Goal: Information Seeking & Learning: Learn about a topic

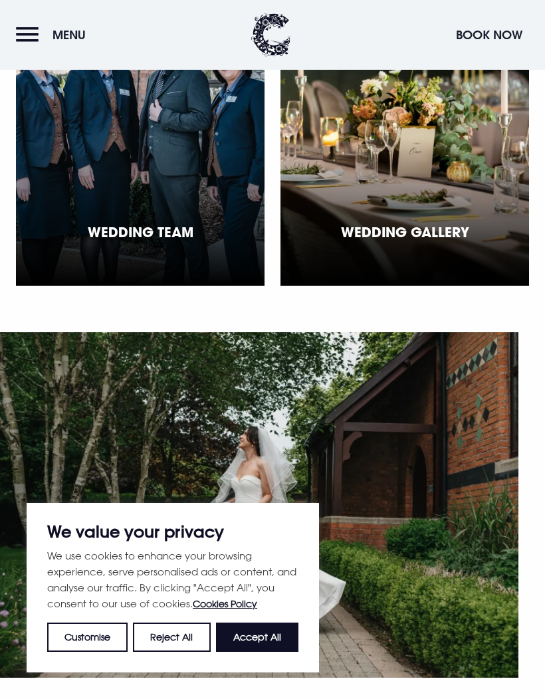
scroll to position [4366, 0]
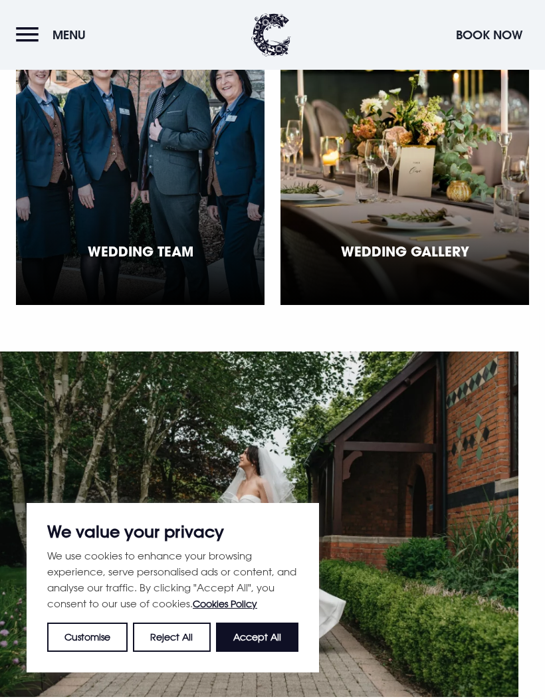
click at [462, 305] on div "Wedding Gallery" at bounding box center [404, 157] width 248 height 296
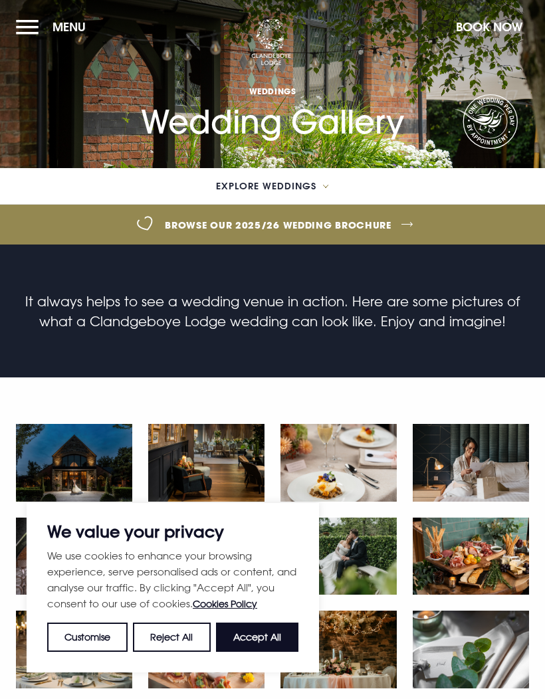
click at [238, 644] on button "Accept All" at bounding box center [257, 636] width 82 height 29
checkbox input "true"
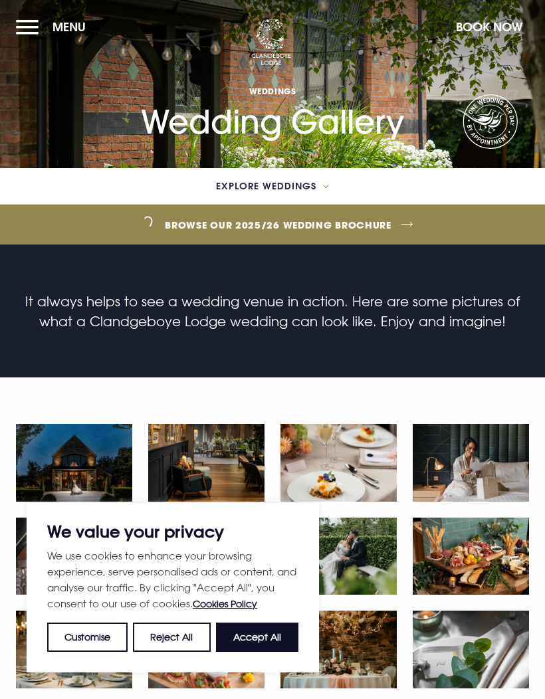
checkbox input "true"
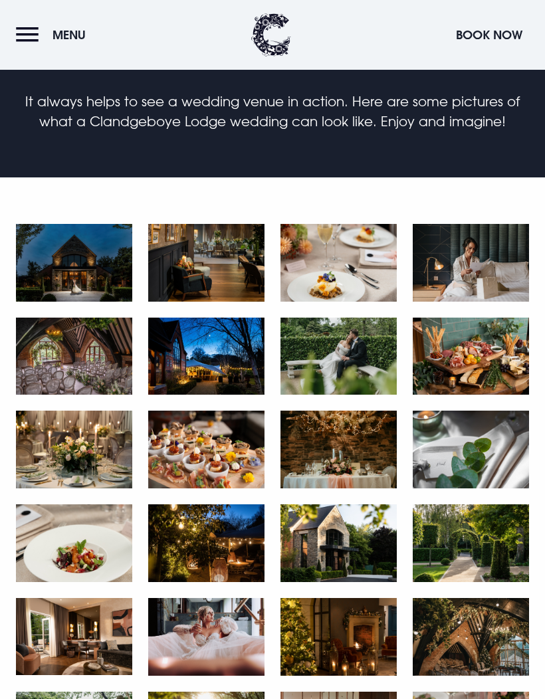
scroll to position [207, 0]
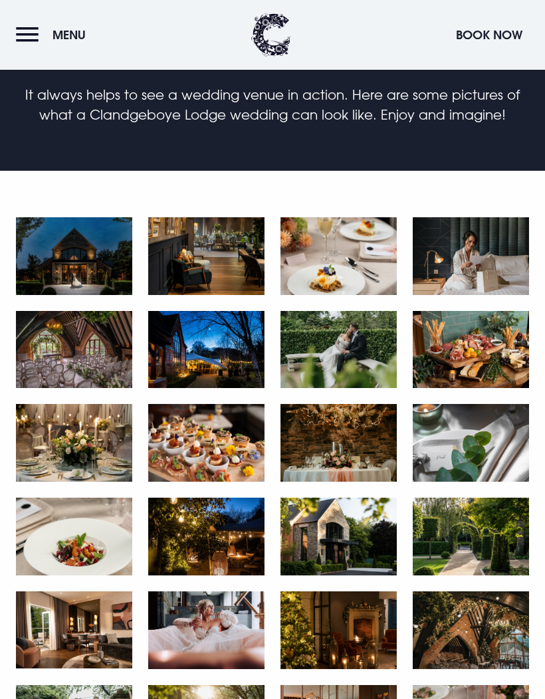
click at [69, 272] on img at bounding box center [74, 256] width 116 height 78
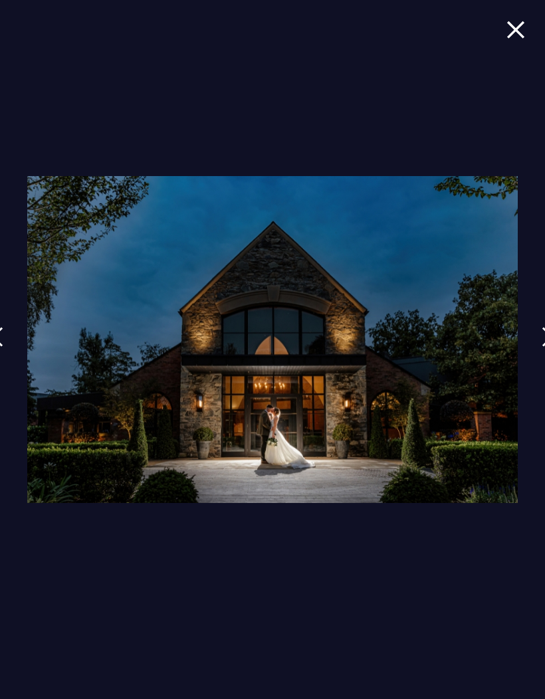
click at [541, 347] on img at bounding box center [547, 337] width 12 height 20
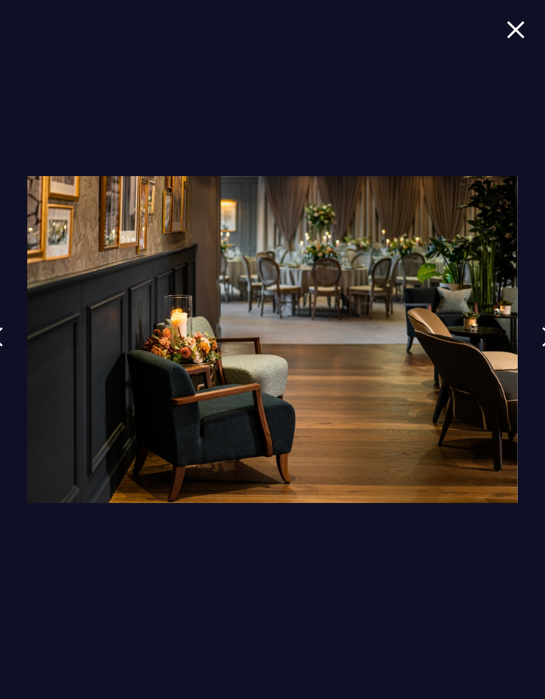
click at [538, 363] on link at bounding box center [547, 346] width 33 height 61
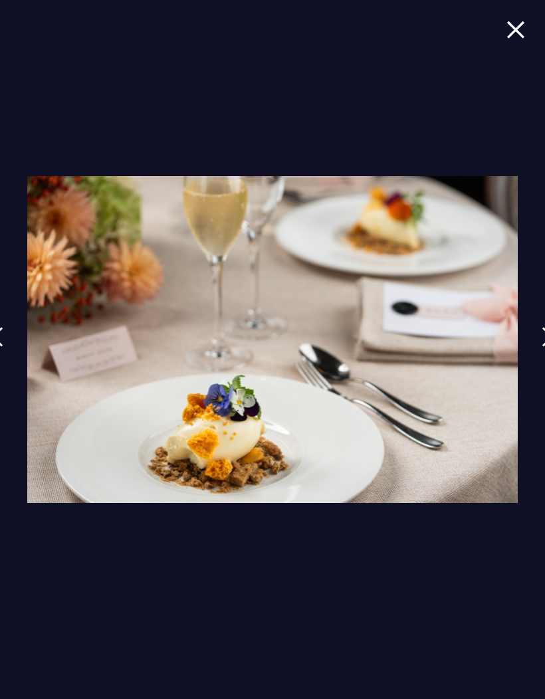
click at [538, 363] on link at bounding box center [547, 346] width 33 height 61
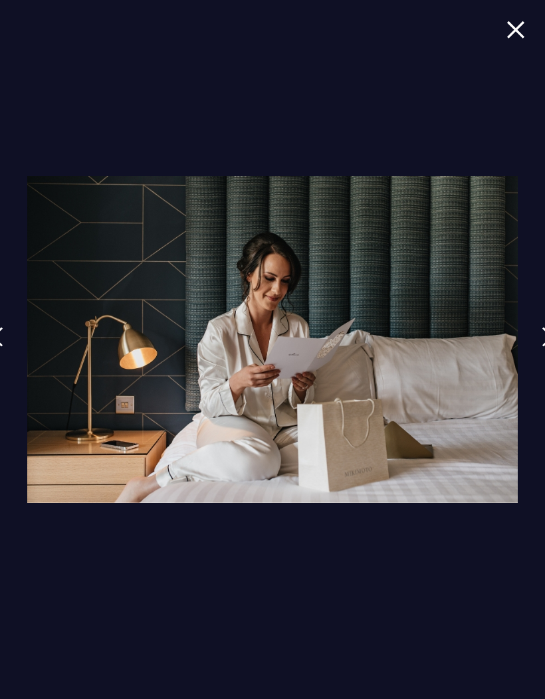
click at [536, 367] on link at bounding box center [547, 346] width 33 height 61
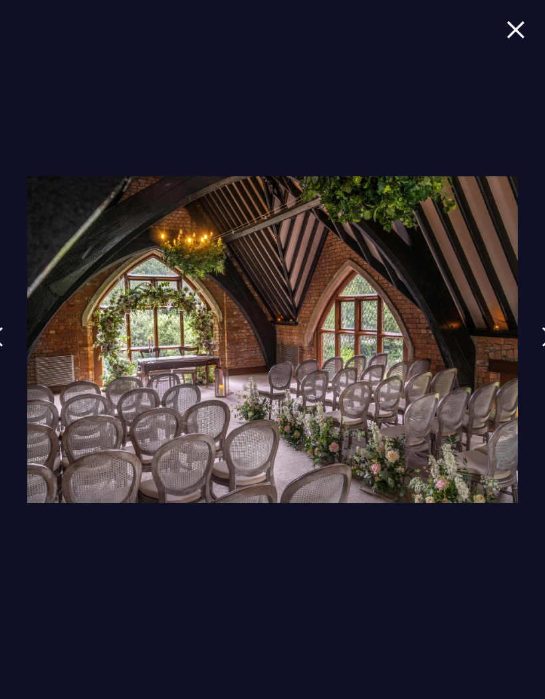
click at [537, 358] on link at bounding box center [547, 346] width 33 height 61
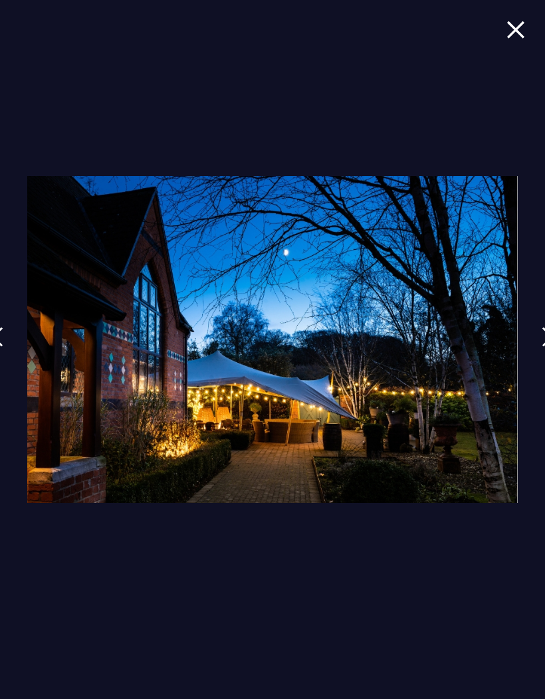
click at [538, 367] on link at bounding box center [547, 346] width 33 height 61
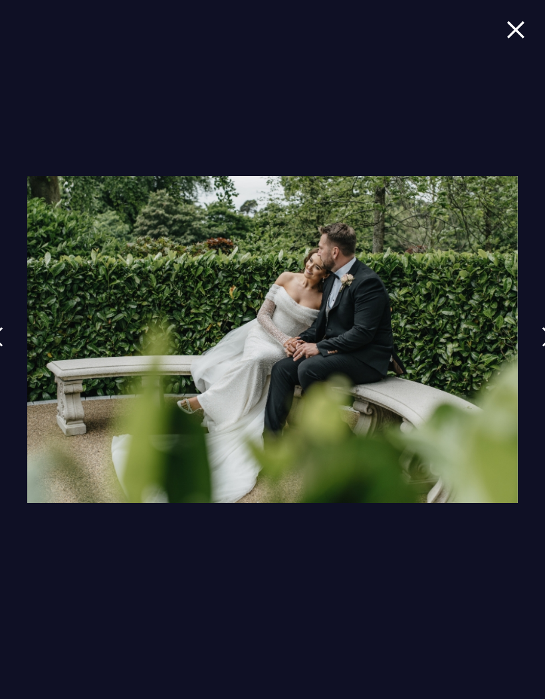
click at [539, 368] on link at bounding box center [547, 346] width 33 height 61
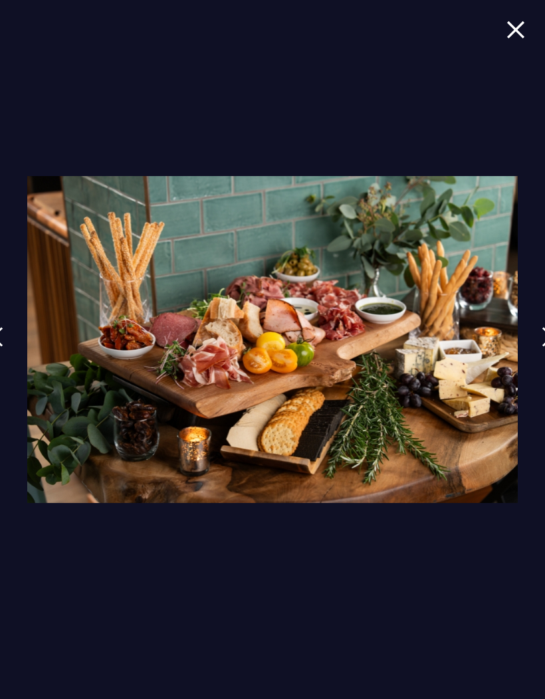
click at [543, 347] on img at bounding box center [547, 337] width 12 height 20
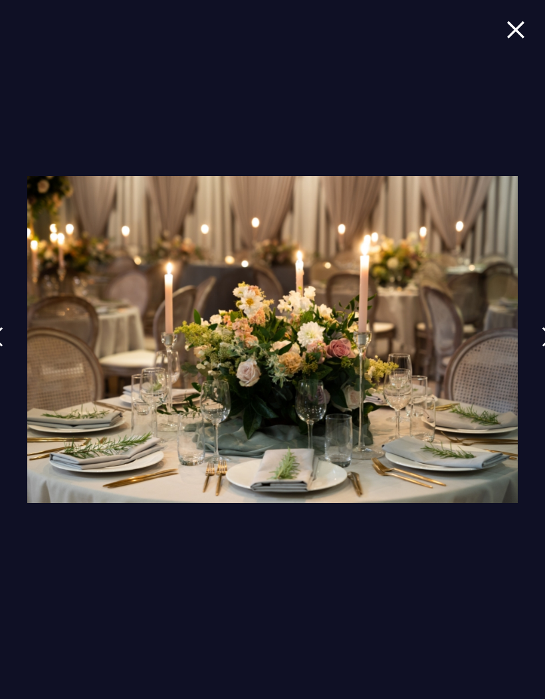
click at [534, 376] on link at bounding box center [547, 346] width 33 height 61
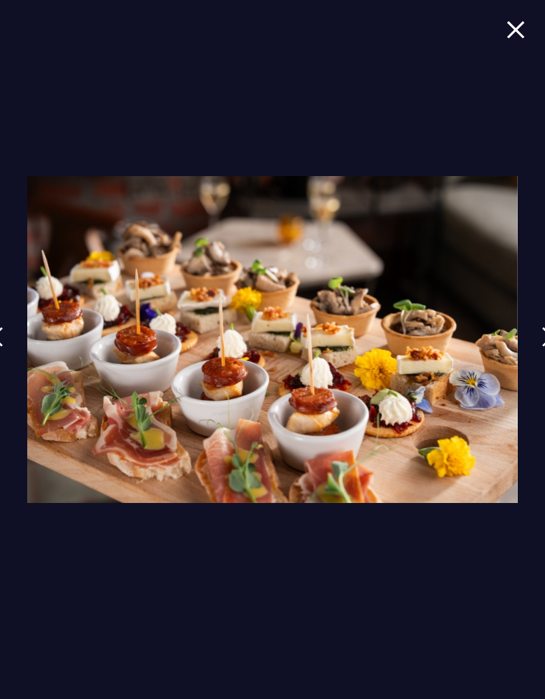
click at [542, 347] on img at bounding box center [547, 337] width 12 height 20
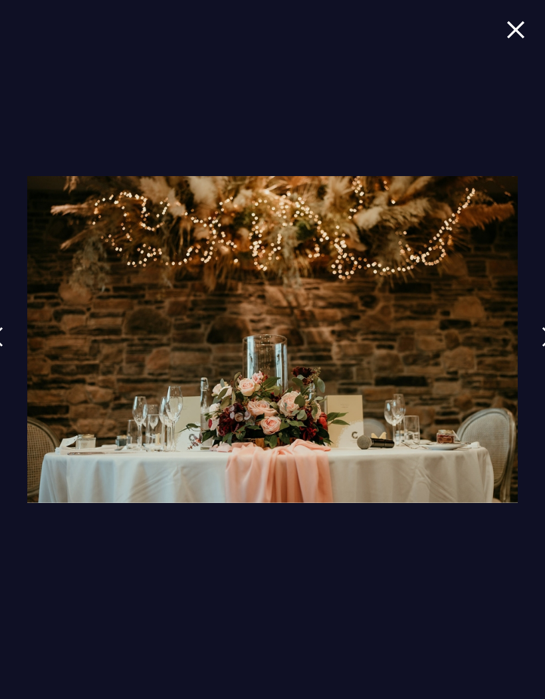
click at [541, 347] on img at bounding box center [547, 337] width 12 height 20
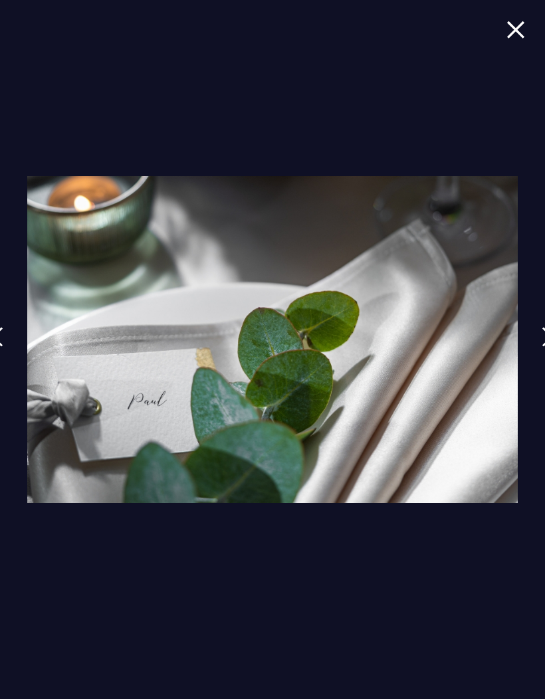
click at [539, 358] on link at bounding box center [547, 346] width 33 height 61
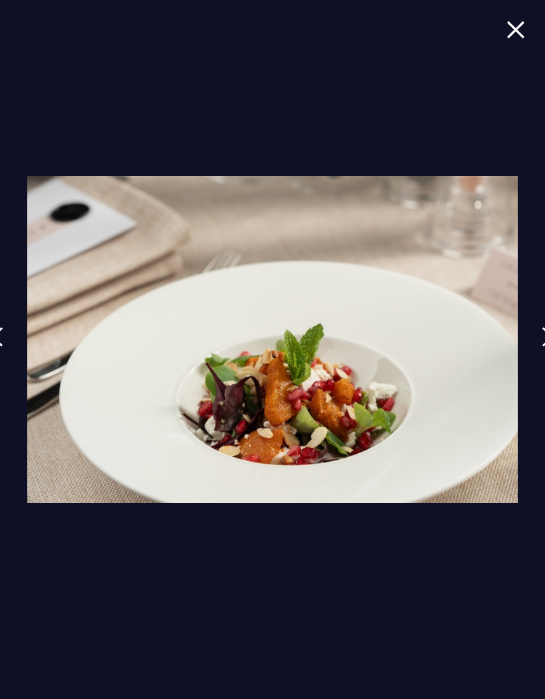
click at [542, 347] on img at bounding box center [547, 337] width 12 height 20
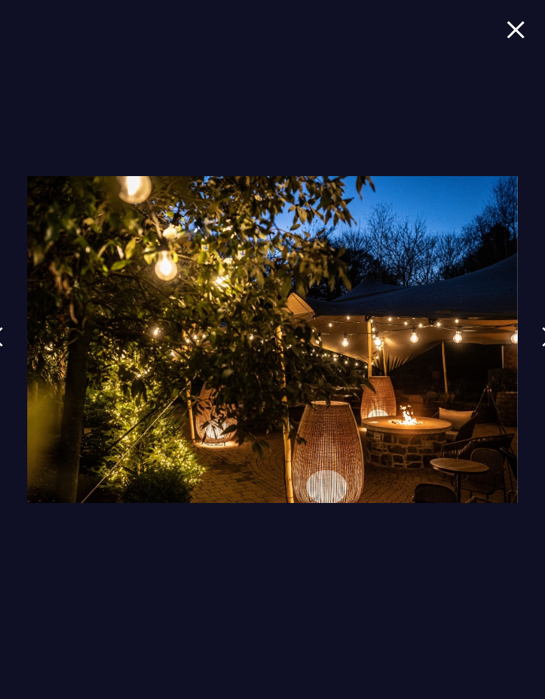
click at [537, 367] on link at bounding box center [547, 346] width 33 height 61
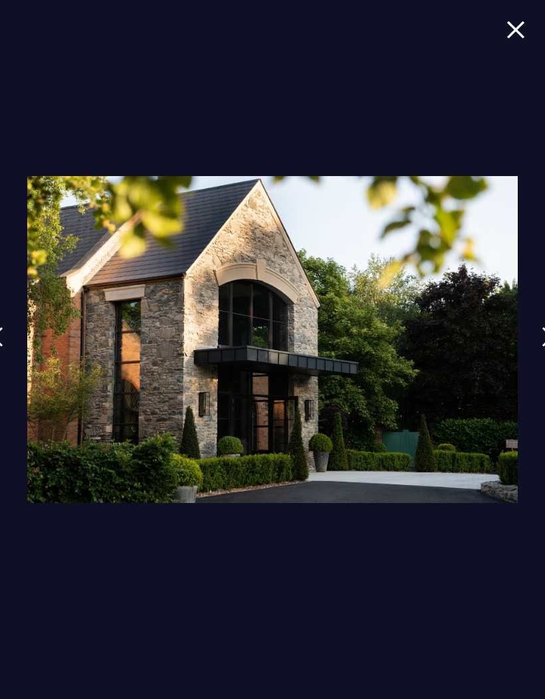
click at [538, 361] on link at bounding box center [547, 346] width 33 height 61
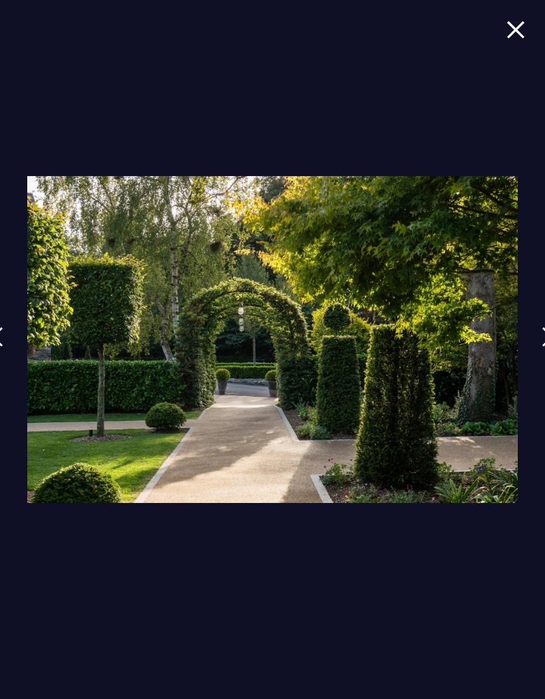
click at [541, 347] on img at bounding box center [547, 337] width 12 height 20
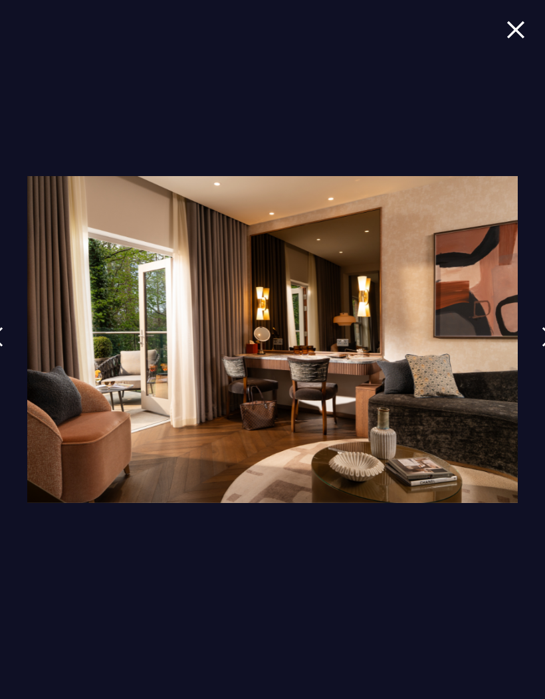
click at [532, 374] on link at bounding box center [547, 346] width 33 height 61
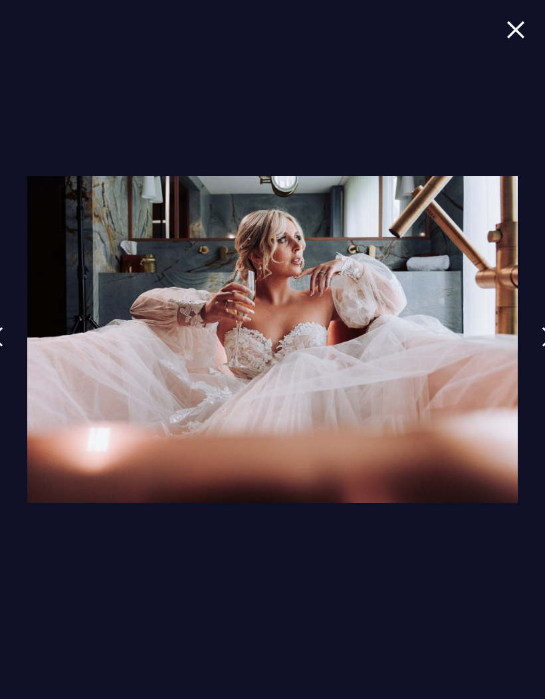
click at [531, 374] on link at bounding box center [547, 346] width 33 height 61
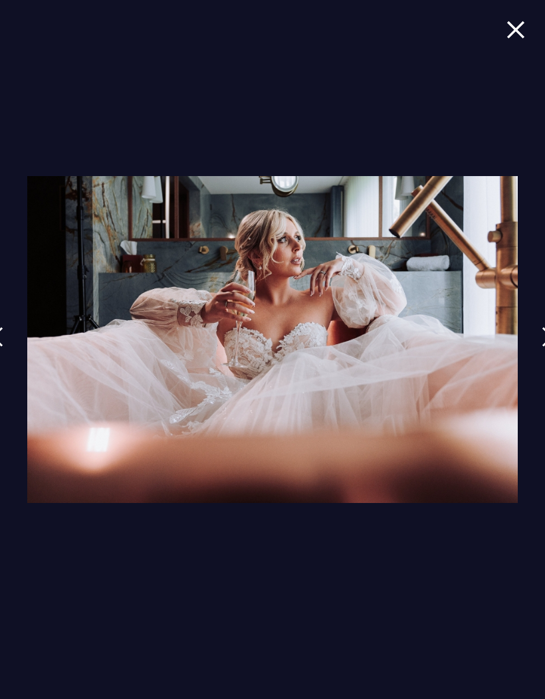
click at [539, 363] on link at bounding box center [547, 346] width 33 height 61
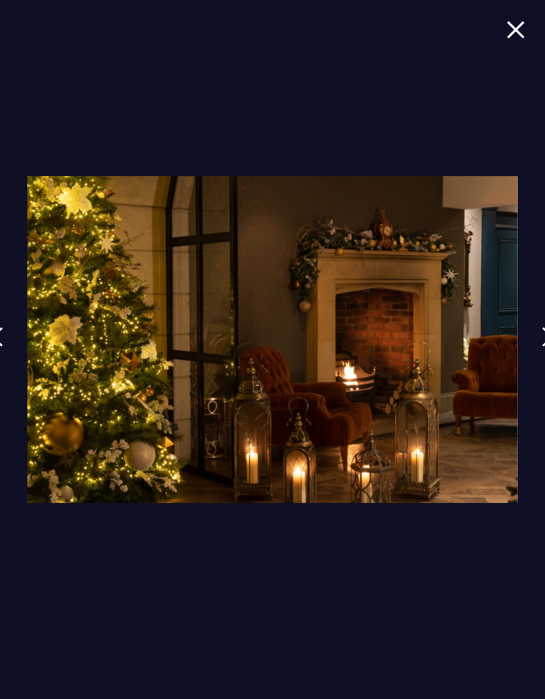
click at [543, 347] on img at bounding box center [547, 337] width 12 height 20
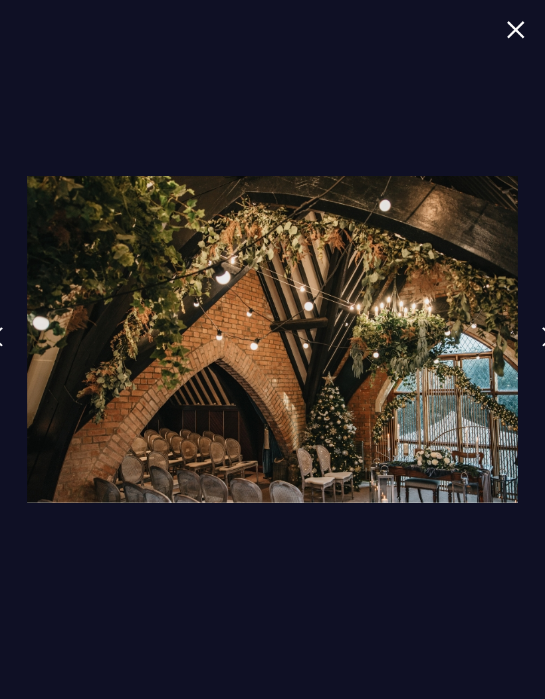
click at [542, 347] on img at bounding box center [547, 337] width 12 height 20
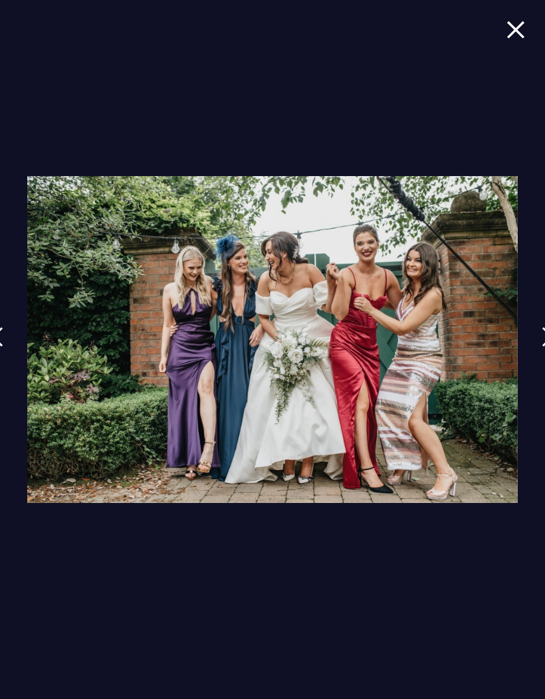
click at [538, 364] on link at bounding box center [547, 346] width 33 height 61
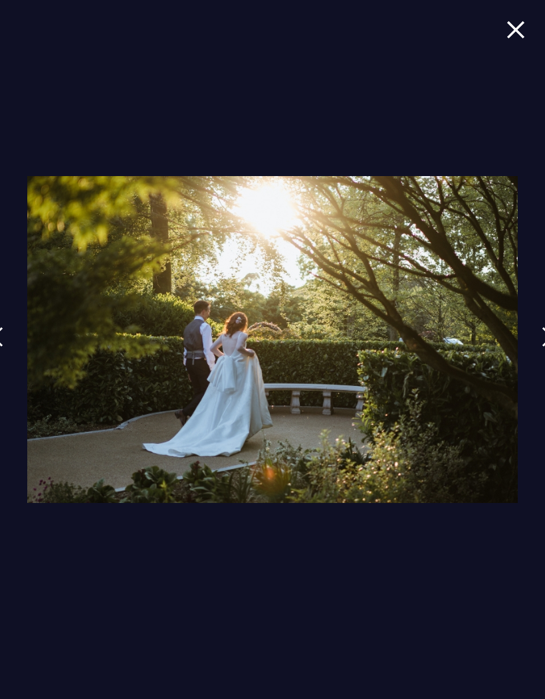
click at [542, 347] on img at bounding box center [547, 337] width 12 height 20
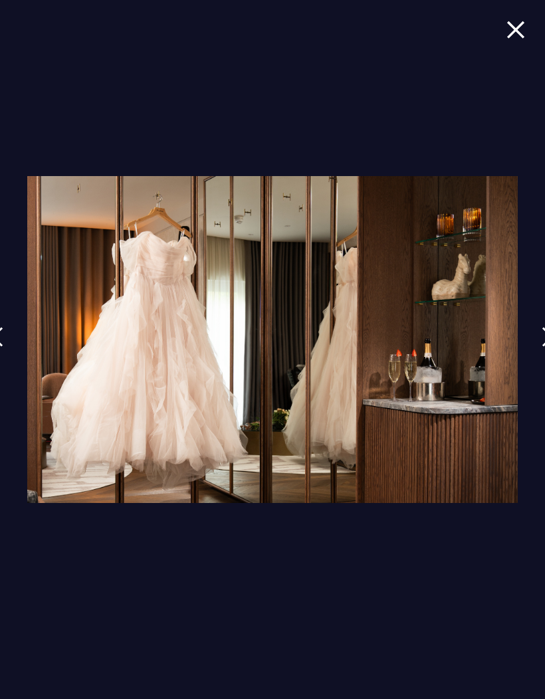
click at [537, 370] on link at bounding box center [547, 346] width 33 height 61
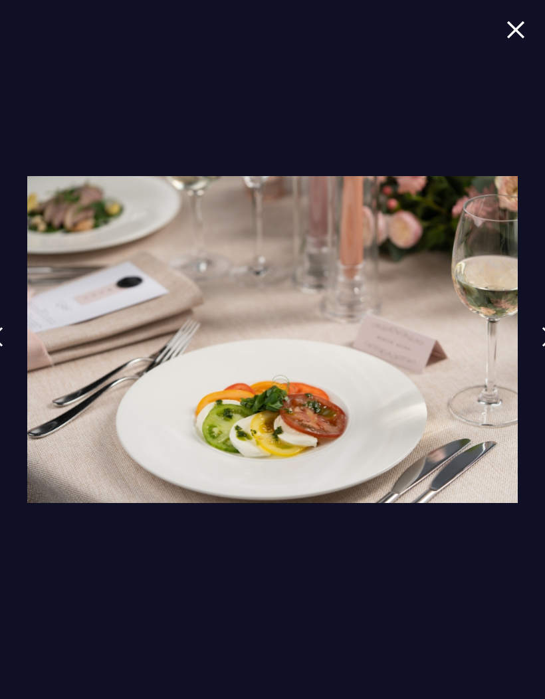
click at [543, 347] on img at bounding box center [547, 337] width 12 height 20
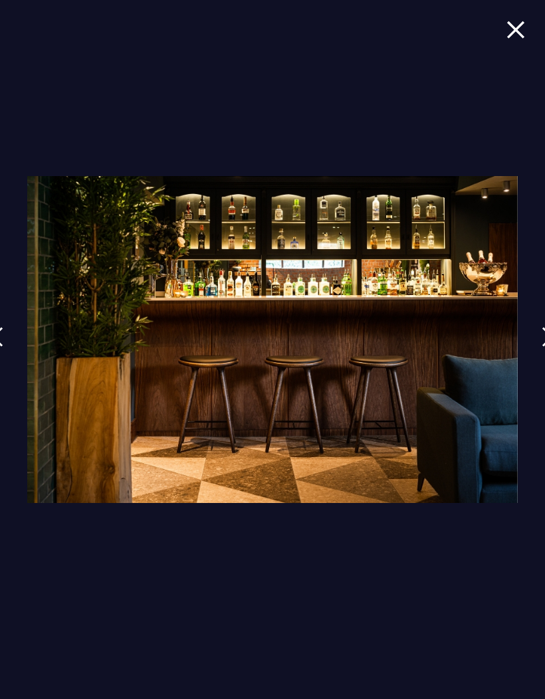
click at [538, 364] on link at bounding box center [547, 346] width 33 height 61
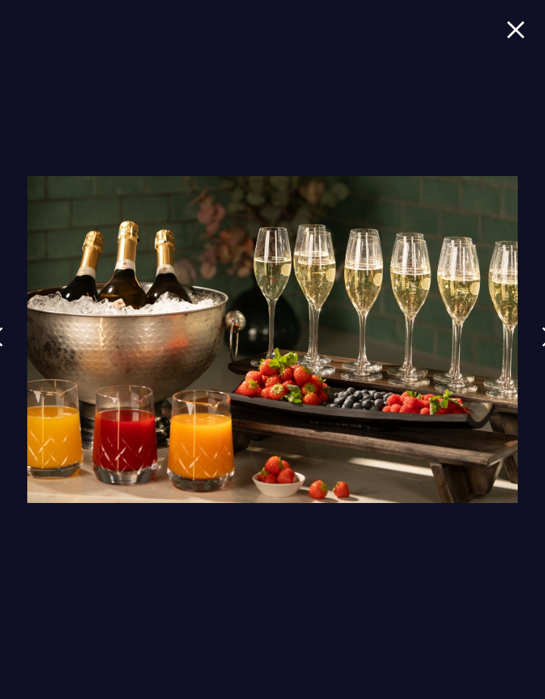
click at [543, 347] on img at bounding box center [547, 337] width 12 height 20
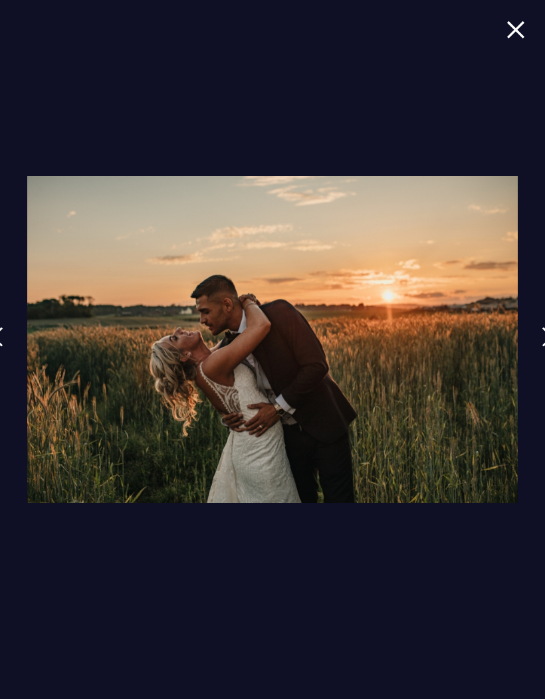
click at [541, 347] on img at bounding box center [547, 337] width 12 height 20
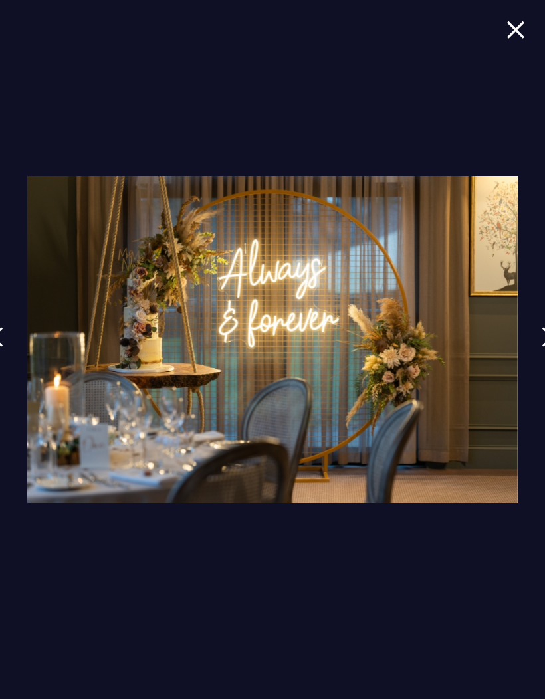
click at [537, 365] on link at bounding box center [547, 346] width 33 height 61
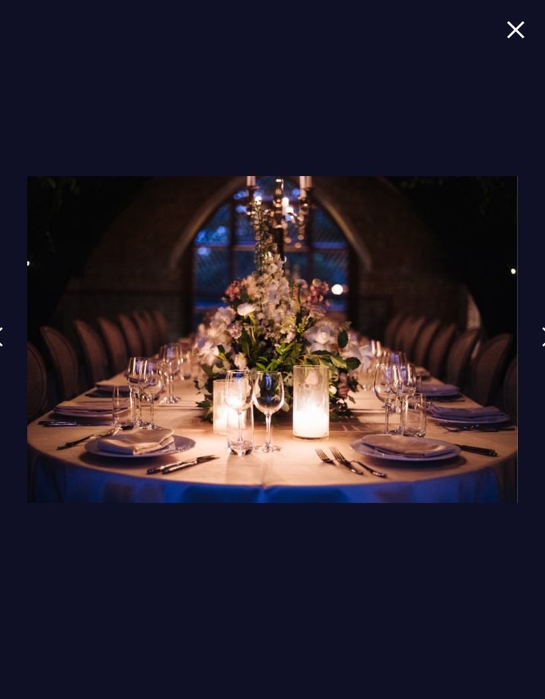
click at [538, 362] on link at bounding box center [547, 346] width 33 height 61
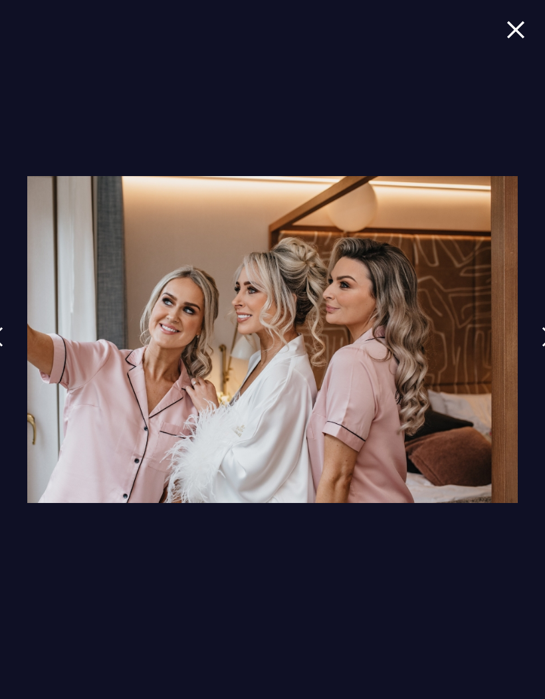
click at [537, 362] on link at bounding box center [547, 346] width 33 height 61
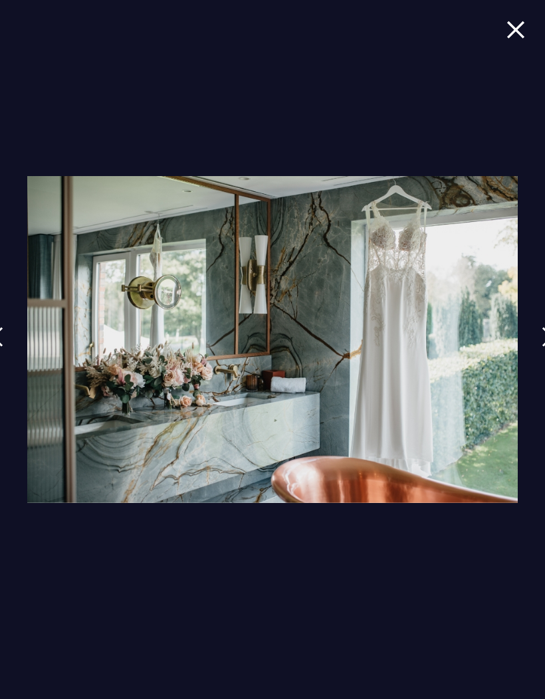
click at [528, 360] on div at bounding box center [272, 349] width 545 height 699
click at [541, 347] on img at bounding box center [547, 337] width 12 height 20
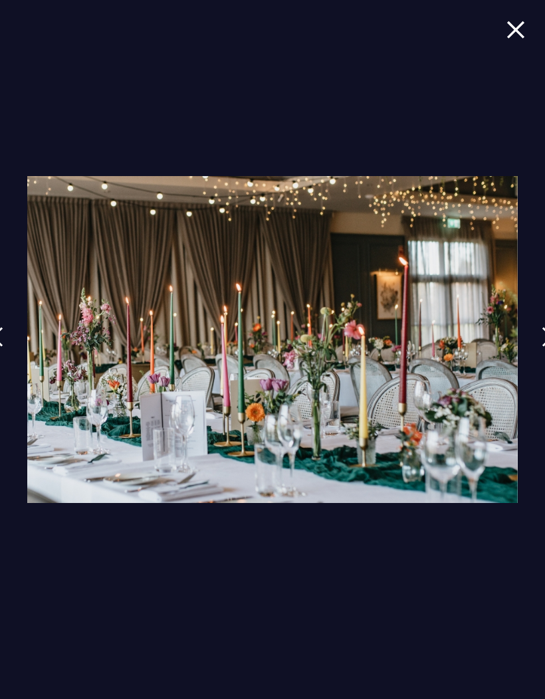
click at [543, 347] on img at bounding box center [547, 337] width 12 height 20
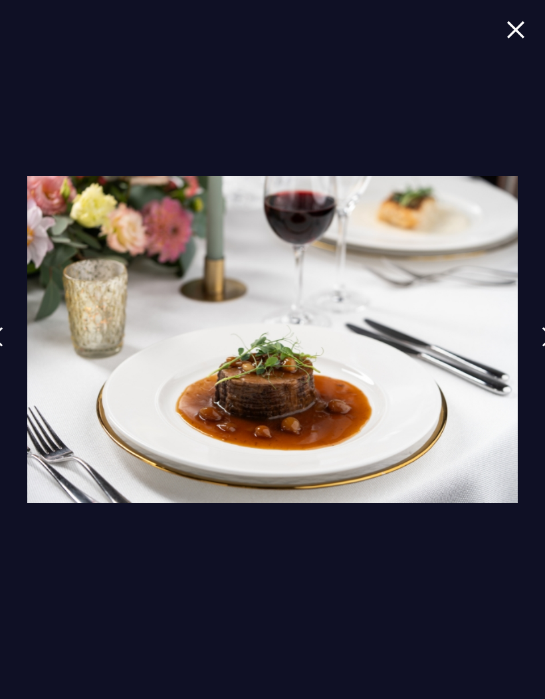
click at [537, 362] on link at bounding box center [547, 346] width 33 height 61
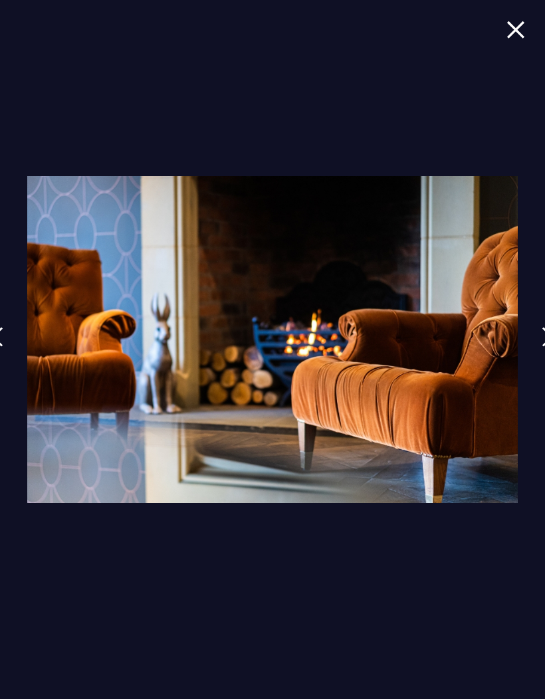
click at [541, 347] on img at bounding box center [547, 337] width 12 height 20
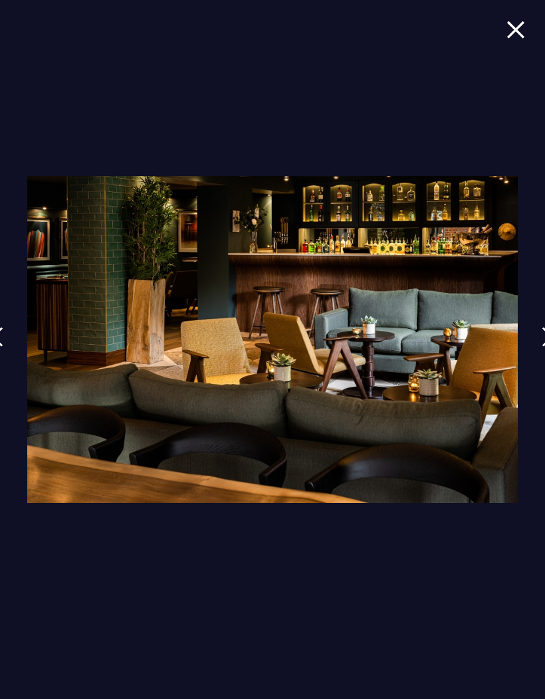
click at [541, 347] on img at bounding box center [547, 337] width 12 height 20
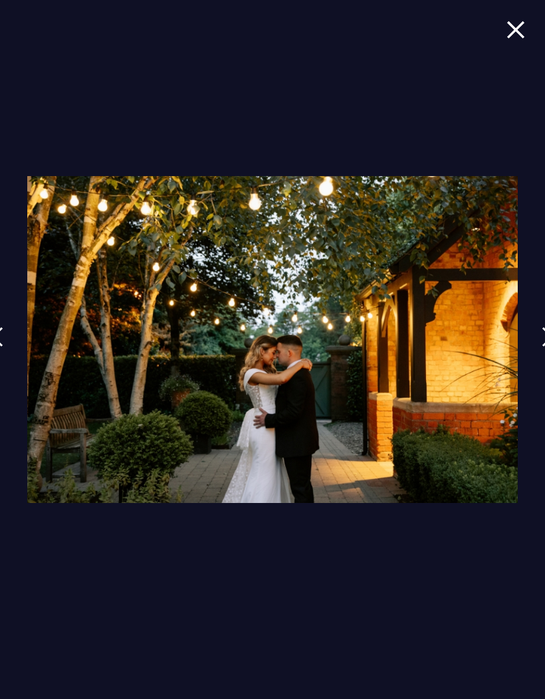
click at [542, 347] on img at bounding box center [547, 337] width 12 height 20
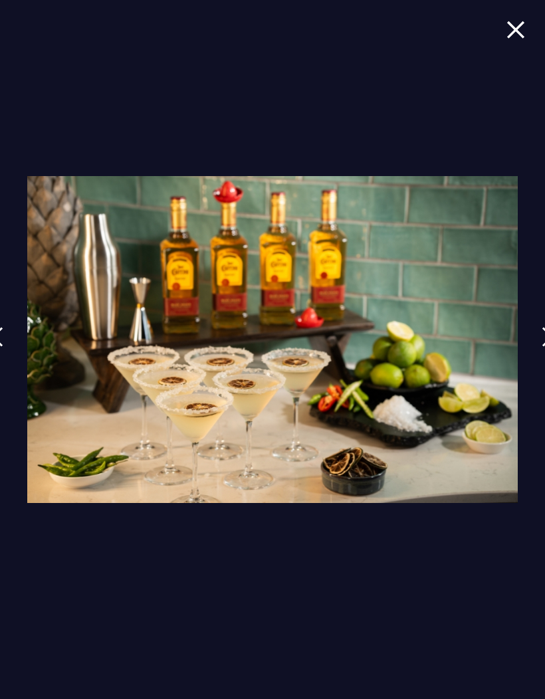
click at [543, 347] on img at bounding box center [547, 337] width 12 height 20
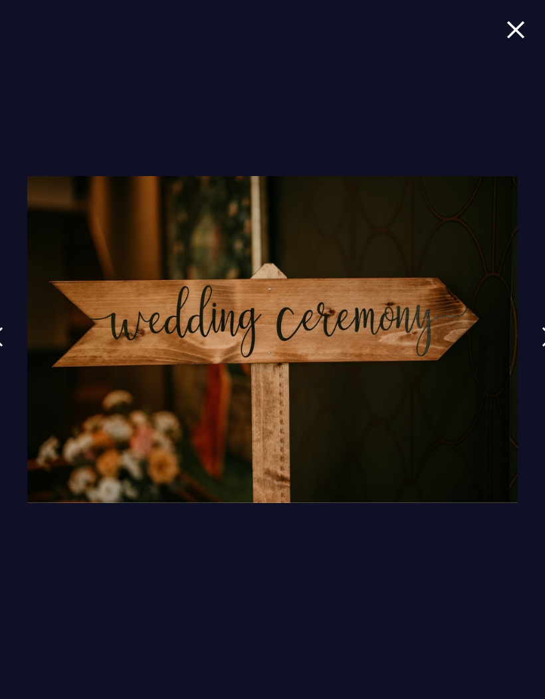
click at [542, 347] on img at bounding box center [547, 337] width 12 height 20
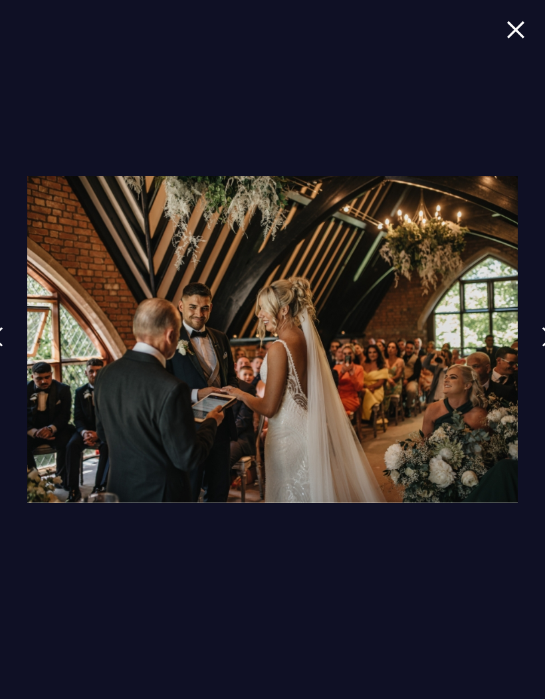
click at [541, 347] on img at bounding box center [547, 337] width 12 height 20
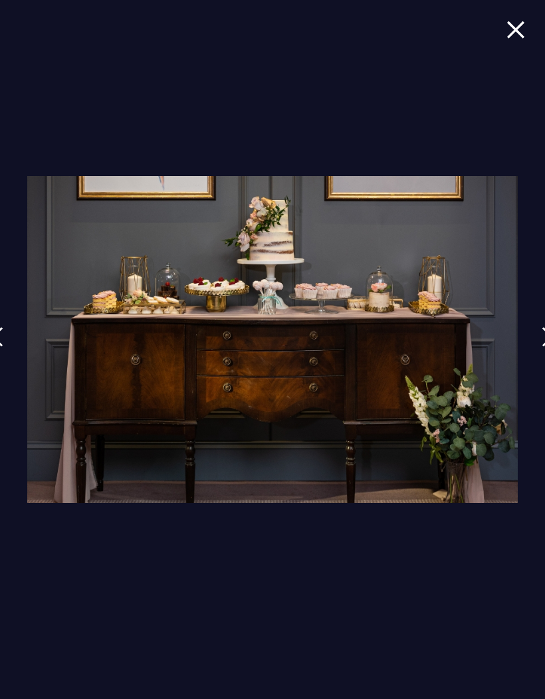
click at [541, 347] on img at bounding box center [547, 337] width 12 height 20
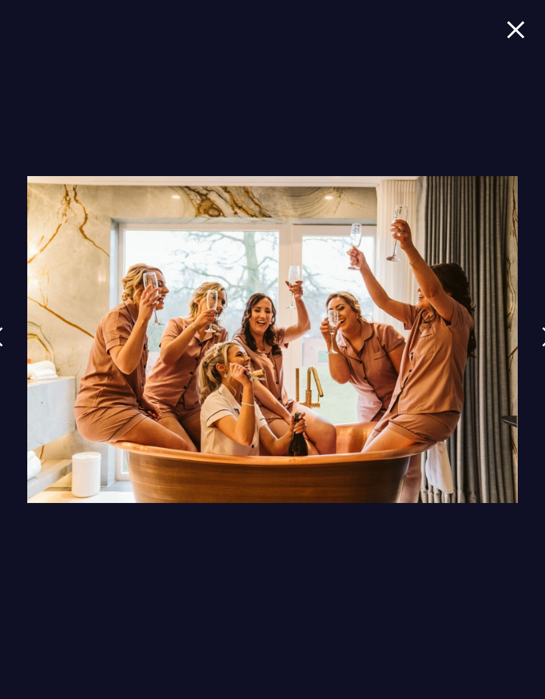
click at [543, 347] on img at bounding box center [547, 337] width 12 height 20
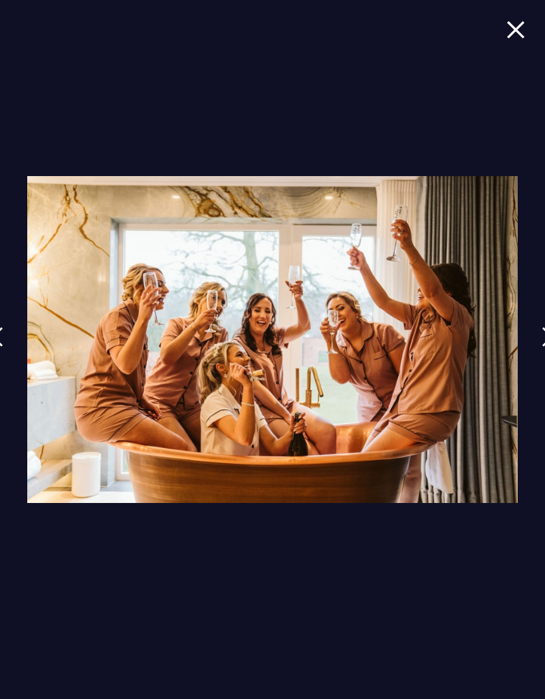
click at [536, 362] on link at bounding box center [547, 346] width 33 height 61
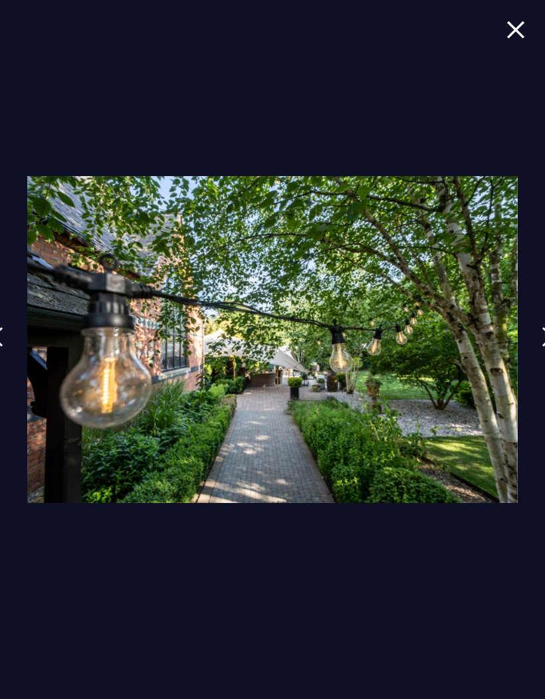
click at [541, 347] on img at bounding box center [547, 337] width 12 height 20
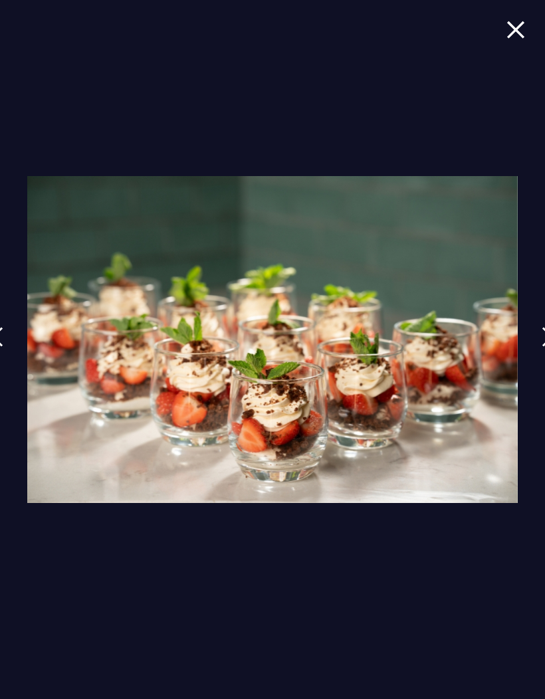
click at [543, 347] on img at bounding box center [547, 337] width 12 height 20
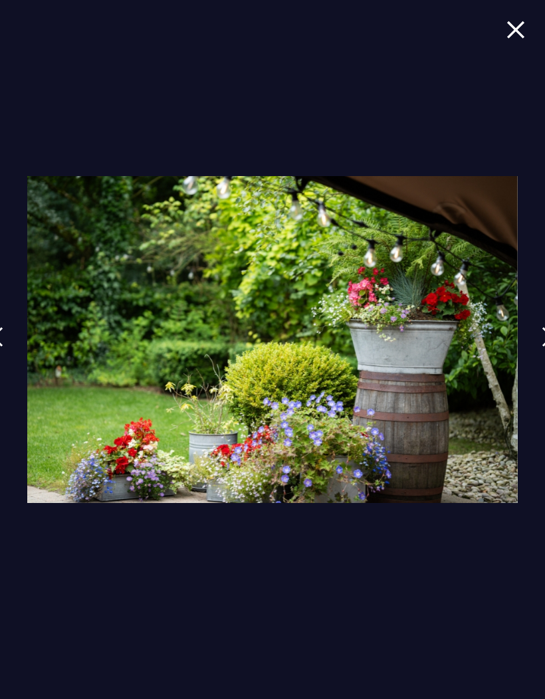
click at [539, 362] on link at bounding box center [547, 346] width 33 height 61
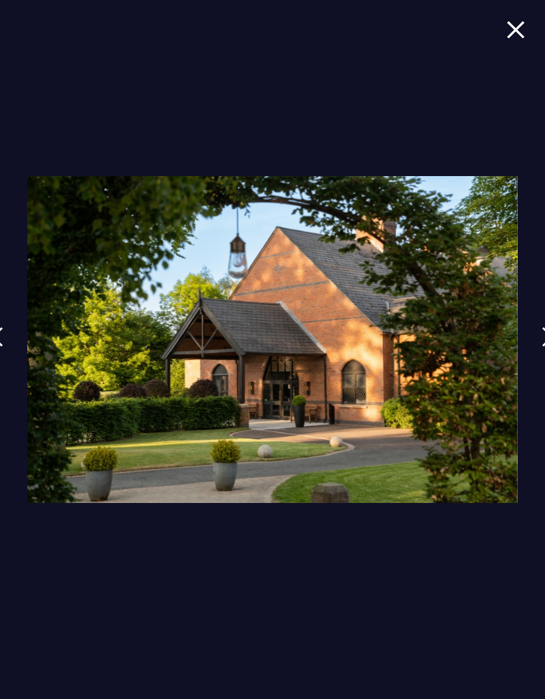
click at [542, 347] on img at bounding box center [547, 337] width 12 height 20
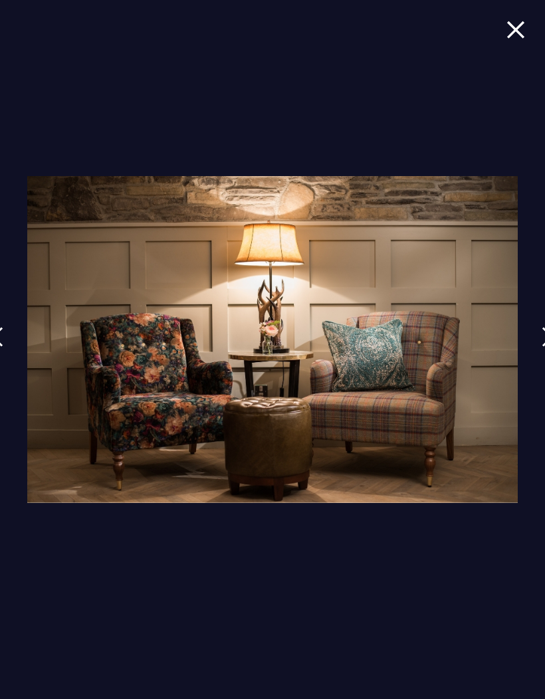
click at [539, 363] on link at bounding box center [547, 346] width 33 height 61
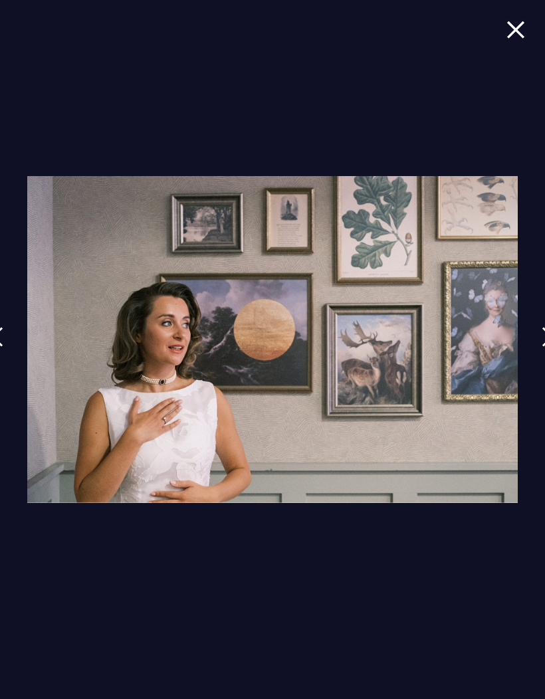
click at [537, 369] on link at bounding box center [547, 346] width 33 height 61
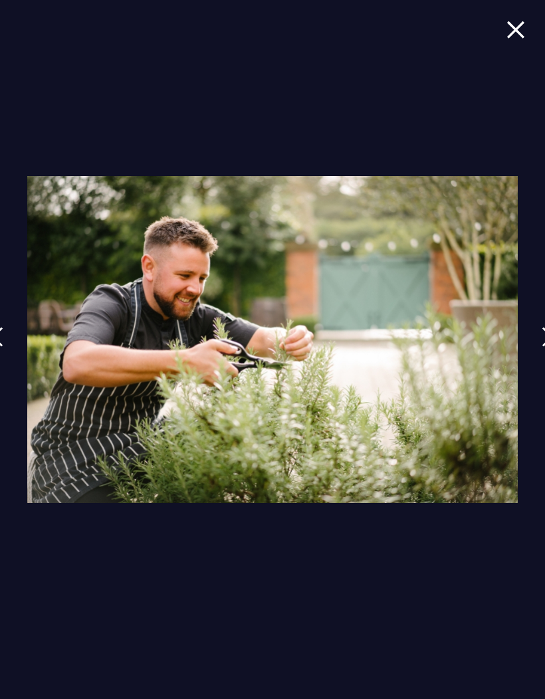
click at [541, 347] on img at bounding box center [547, 337] width 12 height 20
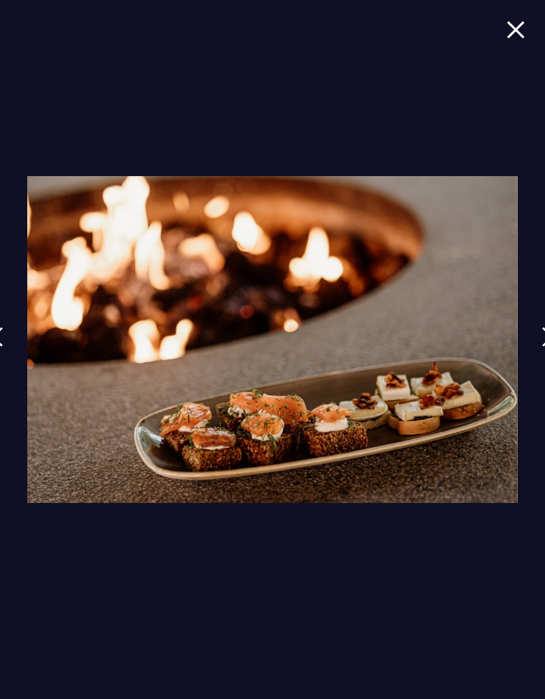
click at [535, 367] on link at bounding box center [547, 346] width 33 height 61
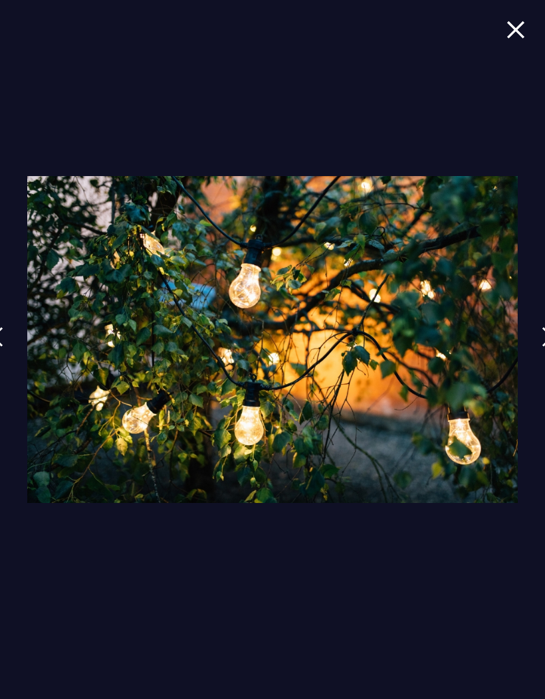
click at [537, 361] on link at bounding box center [547, 346] width 33 height 61
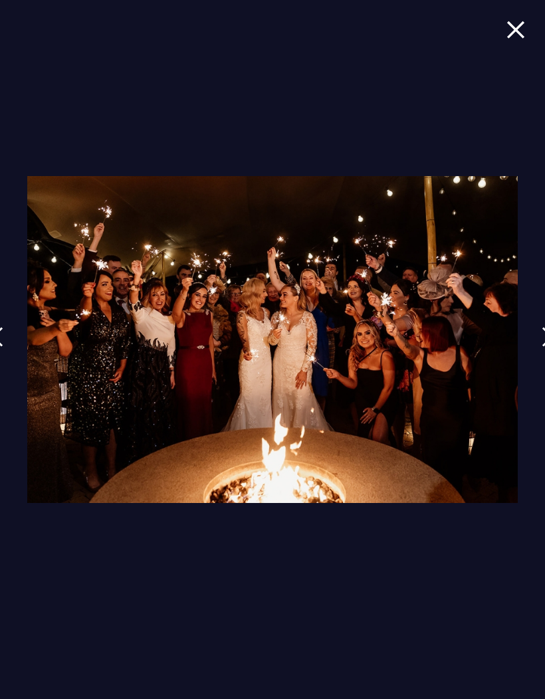
click at [543, 347] on img at bounding box center [547, 337] width 12 height 20
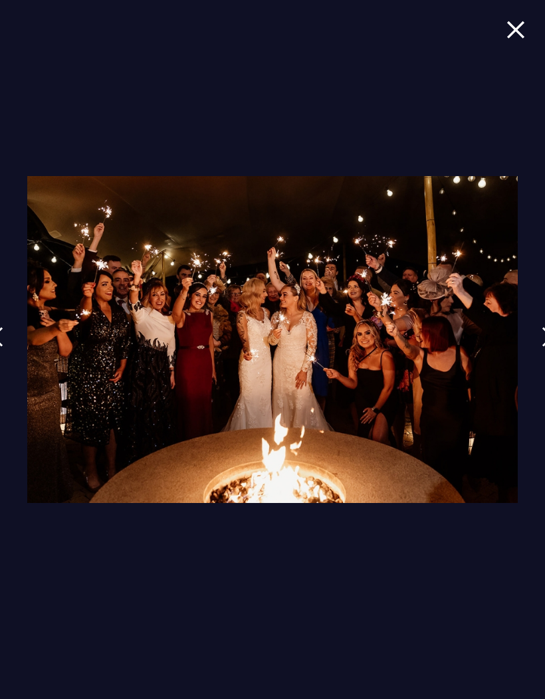
click at [541, 347] on img at bounding box center [547, 337] width 12 height 20
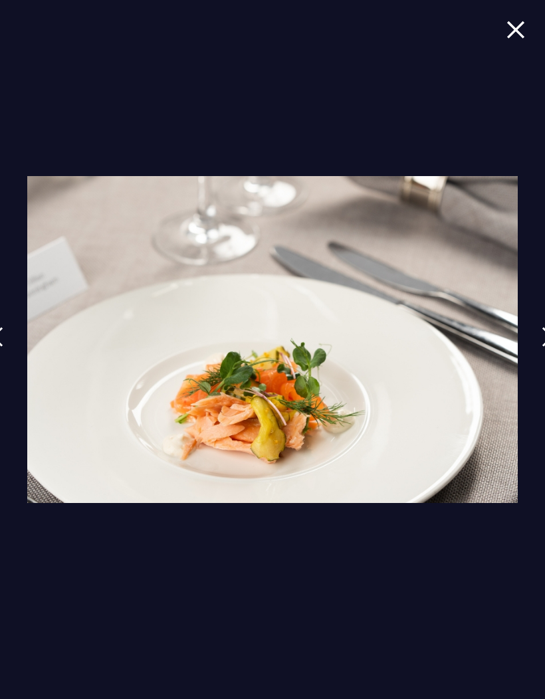
click at [543, 347] on img at bounding box center [547, 337] width 12 height 20
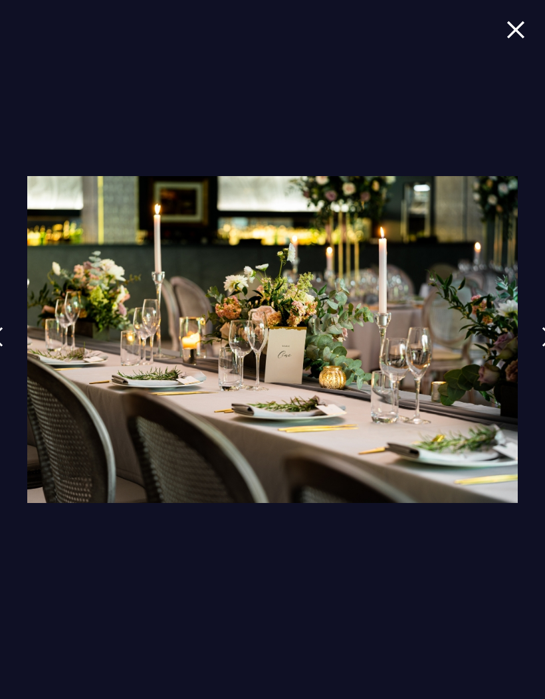
click at [542, 347] on img at bounding box center [547, 337] width 12 height 20
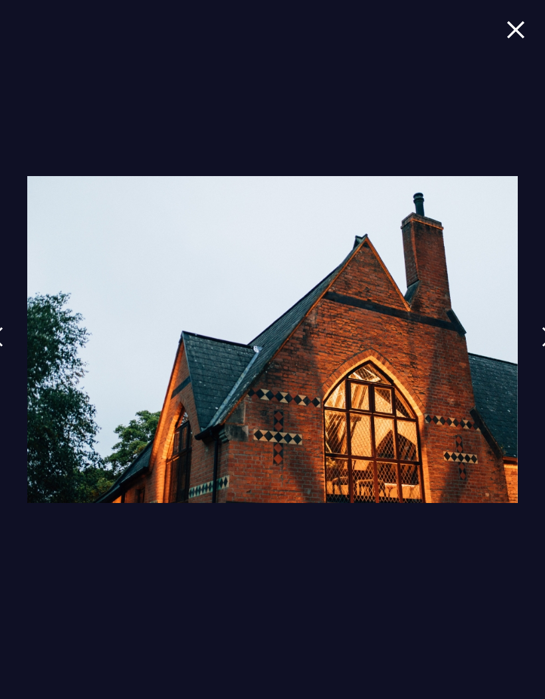
click at [543, 347] on img at bounding box center [547, 337] width 12 height 20
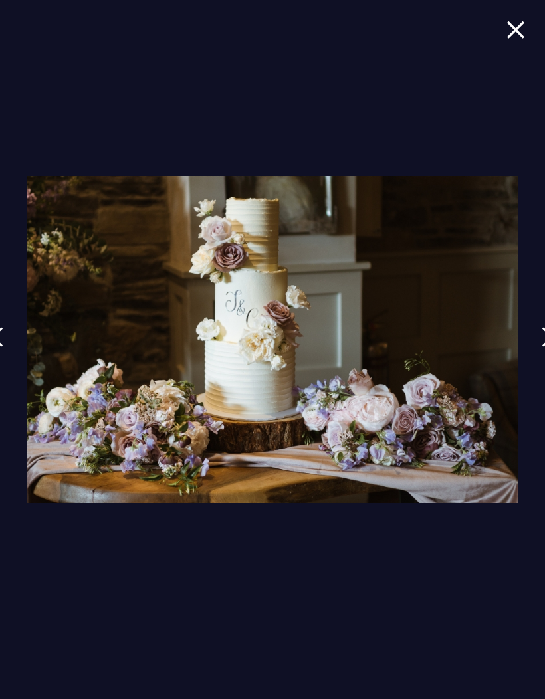
click at [543, 347] on img at bounding box center [547, 337] width 12 height 20
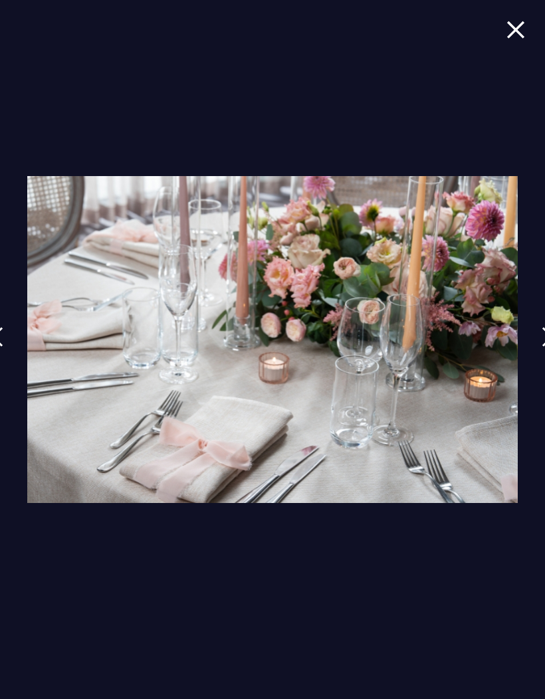
click at [536, 359] on link at bounding box center [547, 346] width 33 height 61
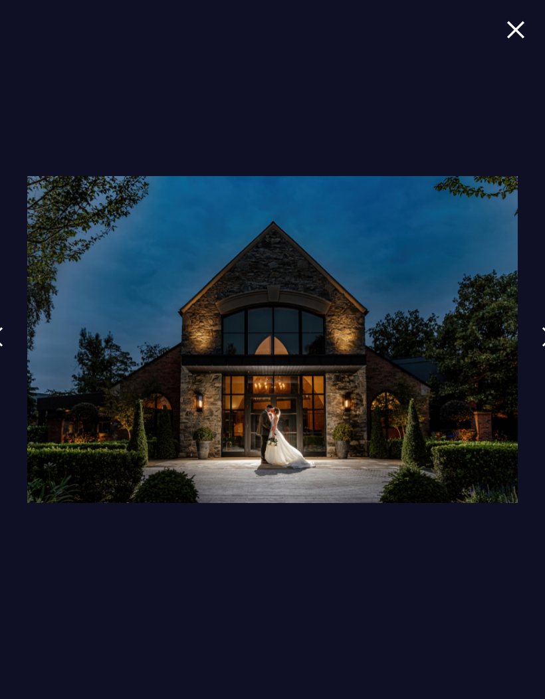
click at [513, 27] on img at bounding box center [515, 30] width 19 height 18
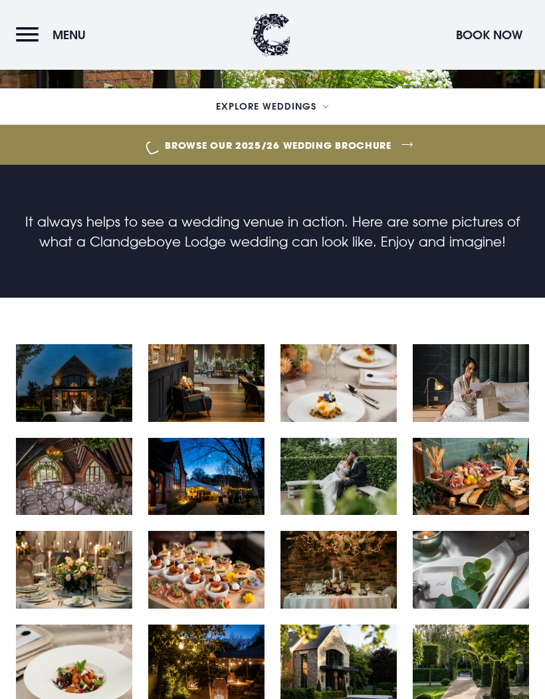
scroll to position [0, 0]
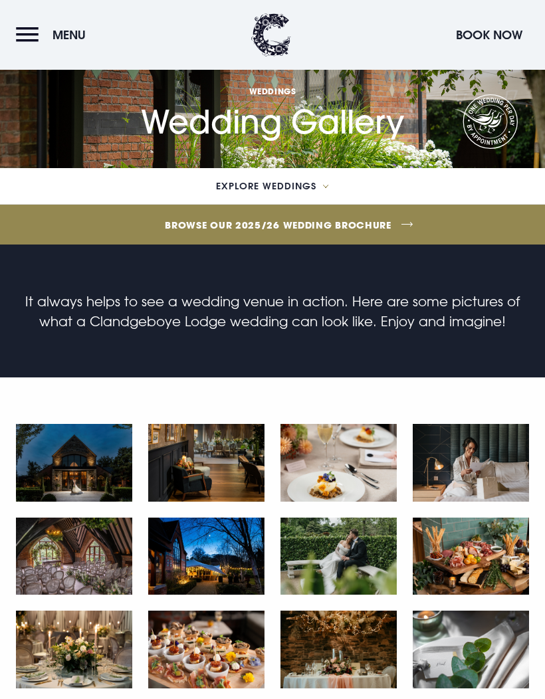
click at [66, 29] on span "Menu" at bounding box center [68, 34] width 33 height 15
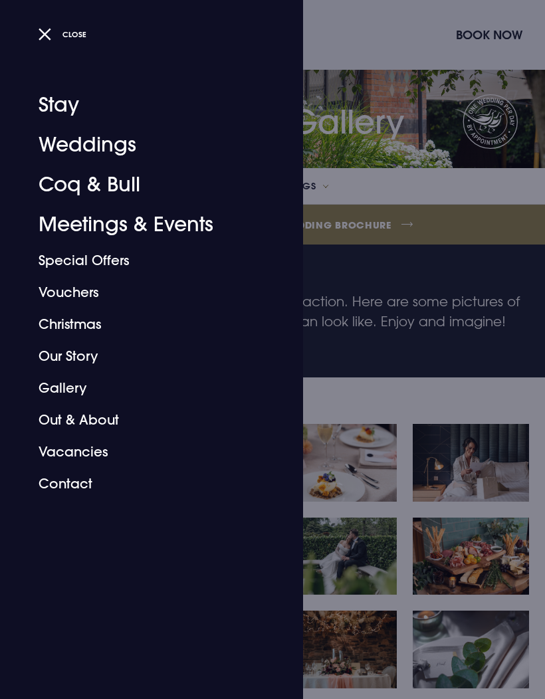
click at [64, 151] on link "Weddings" at bounding box center [144, 145] width 210 height 40
